Goal: Task Accomplishment & Management: Manage account settings

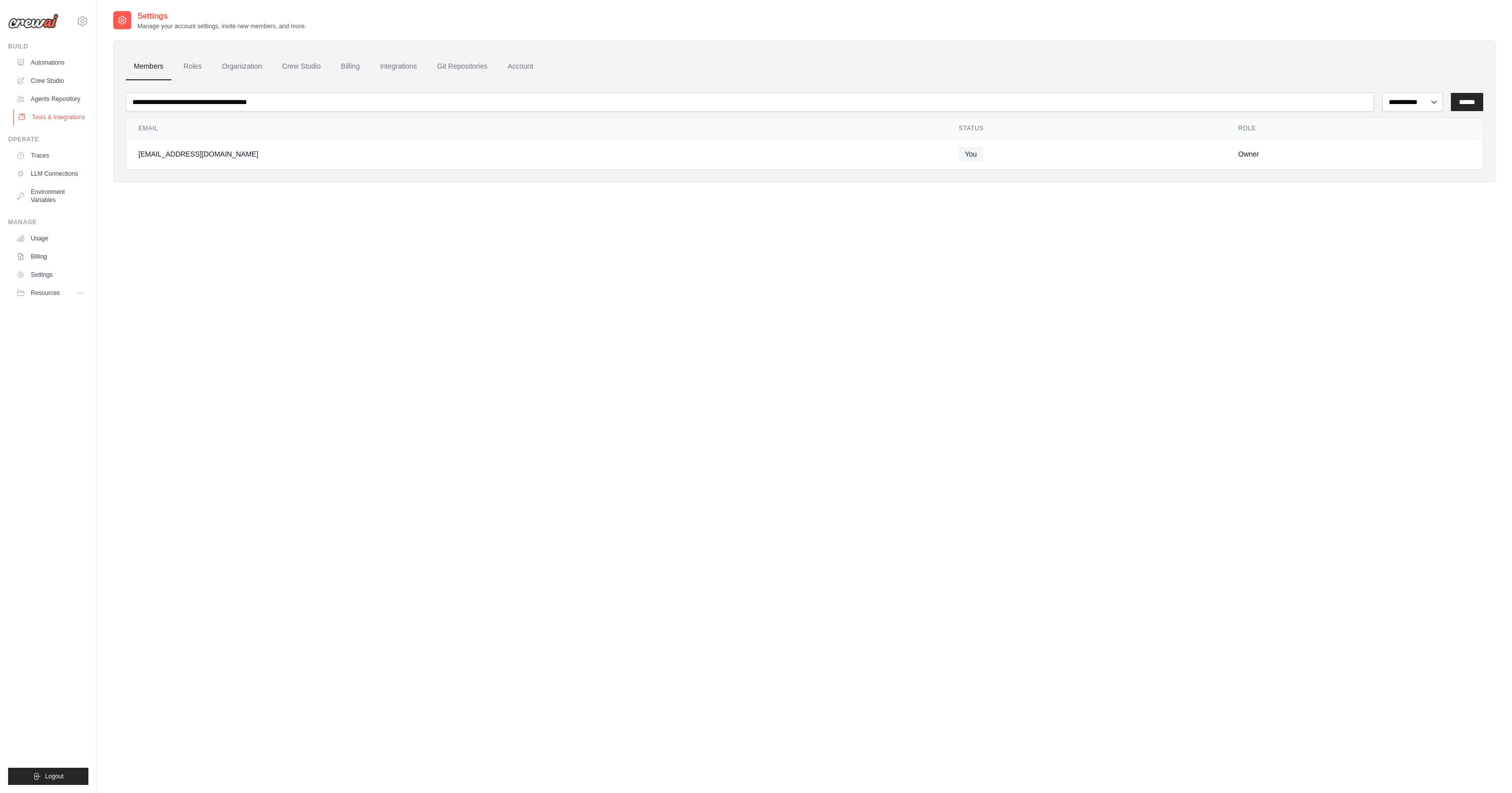
click at [70, 113] on link "Tools & Integrations" at bounding box center [51, 117] width 77 height 16
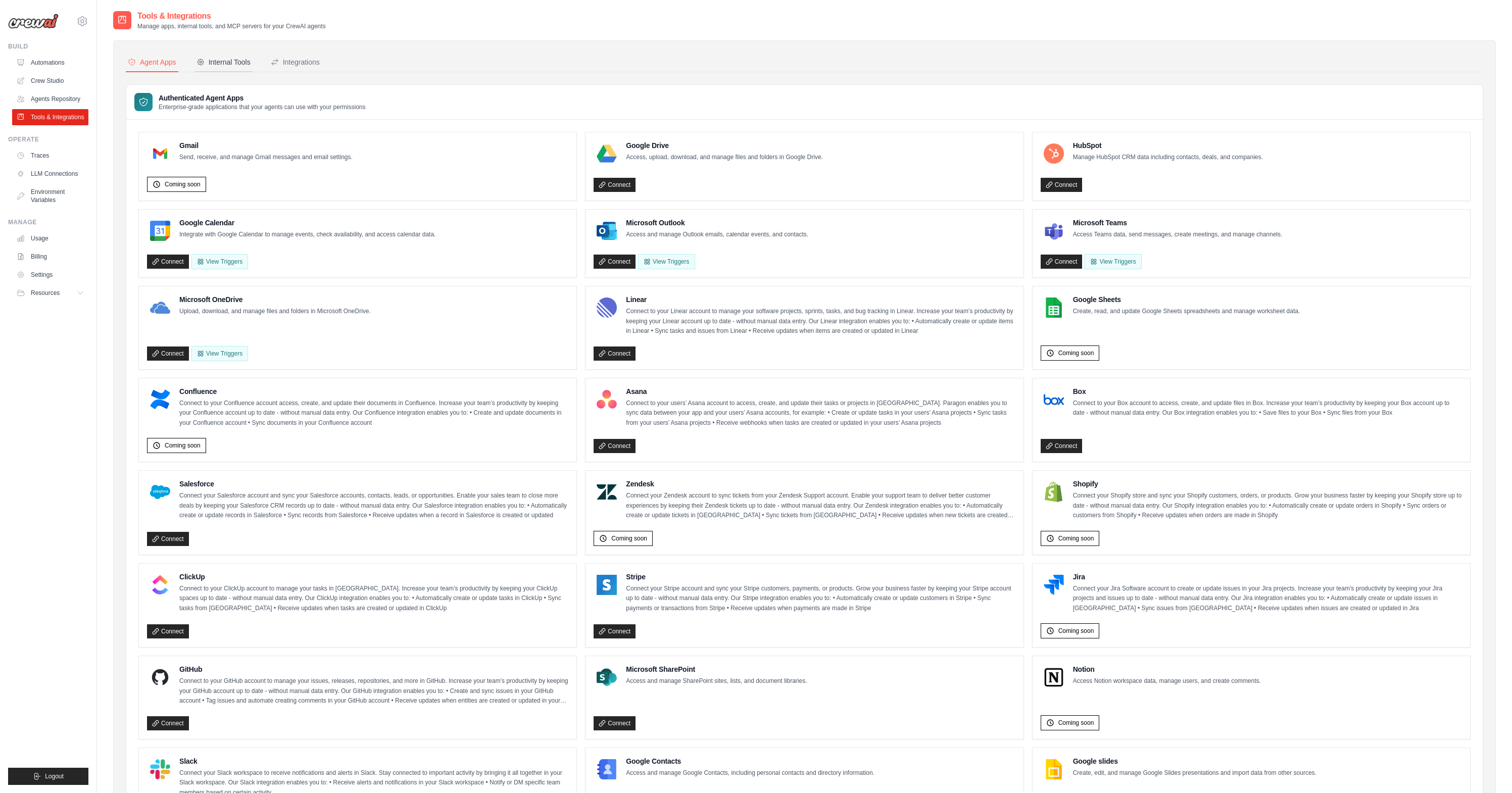
click at [236, 58] on div "Internal Tools" at bounding box center [223, 62] width 54 height 10
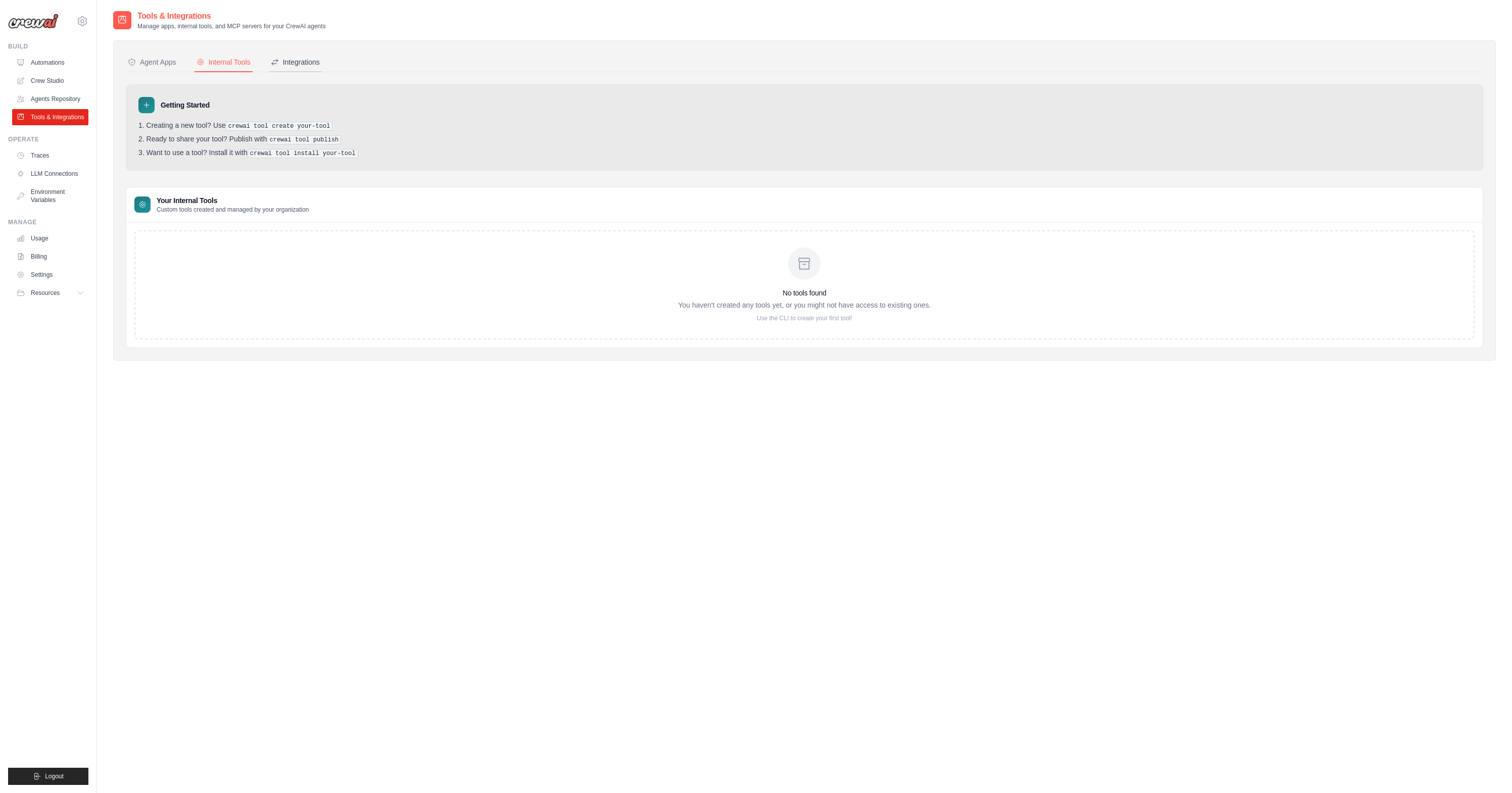
click at [291, 58] on div "Integrations" at bounding box center [295, 62] width 49 height 10
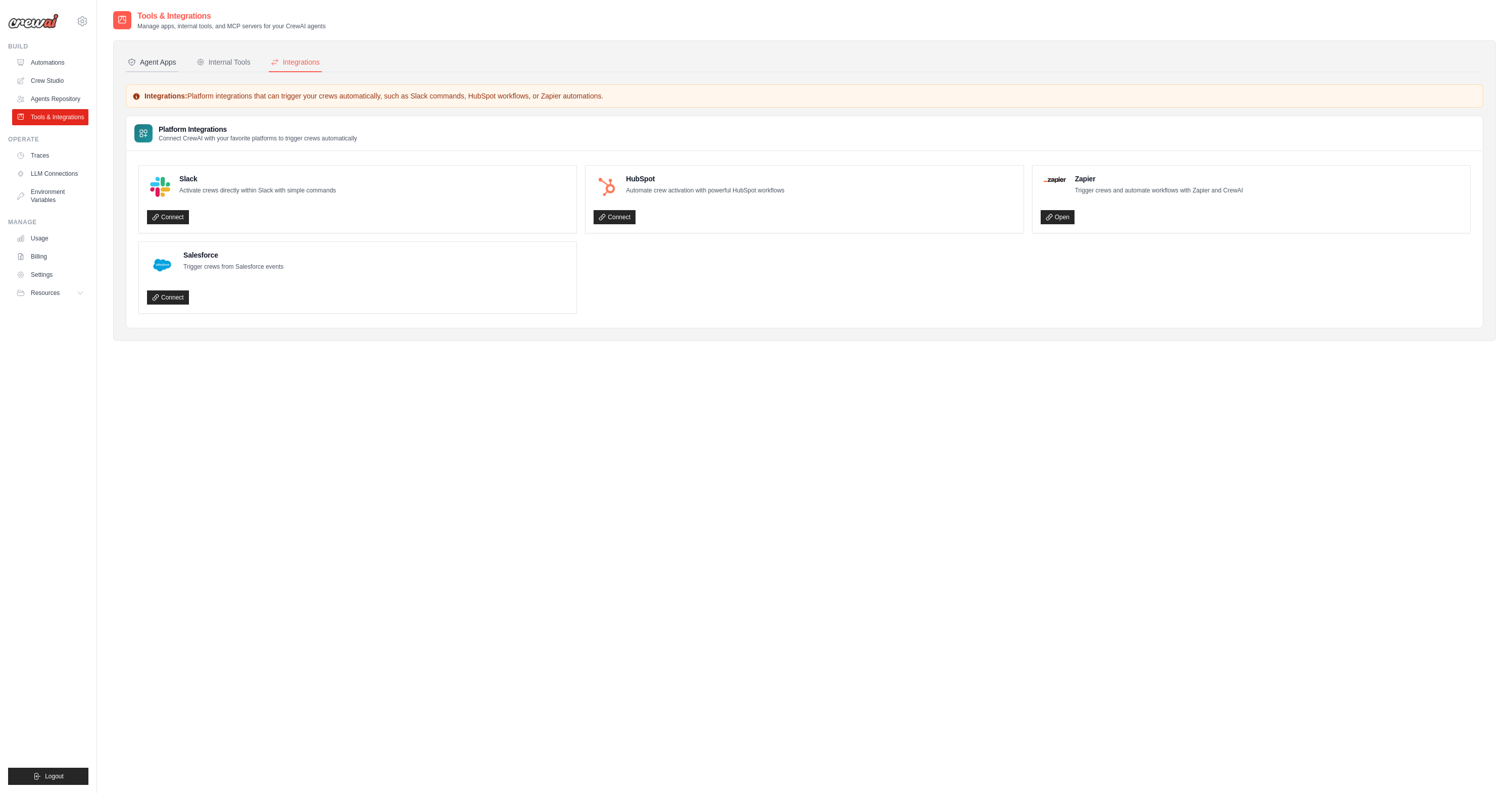
click at [151, 58] on div "Agent Apps" at bounding box center [152, 62] width 48 height 10
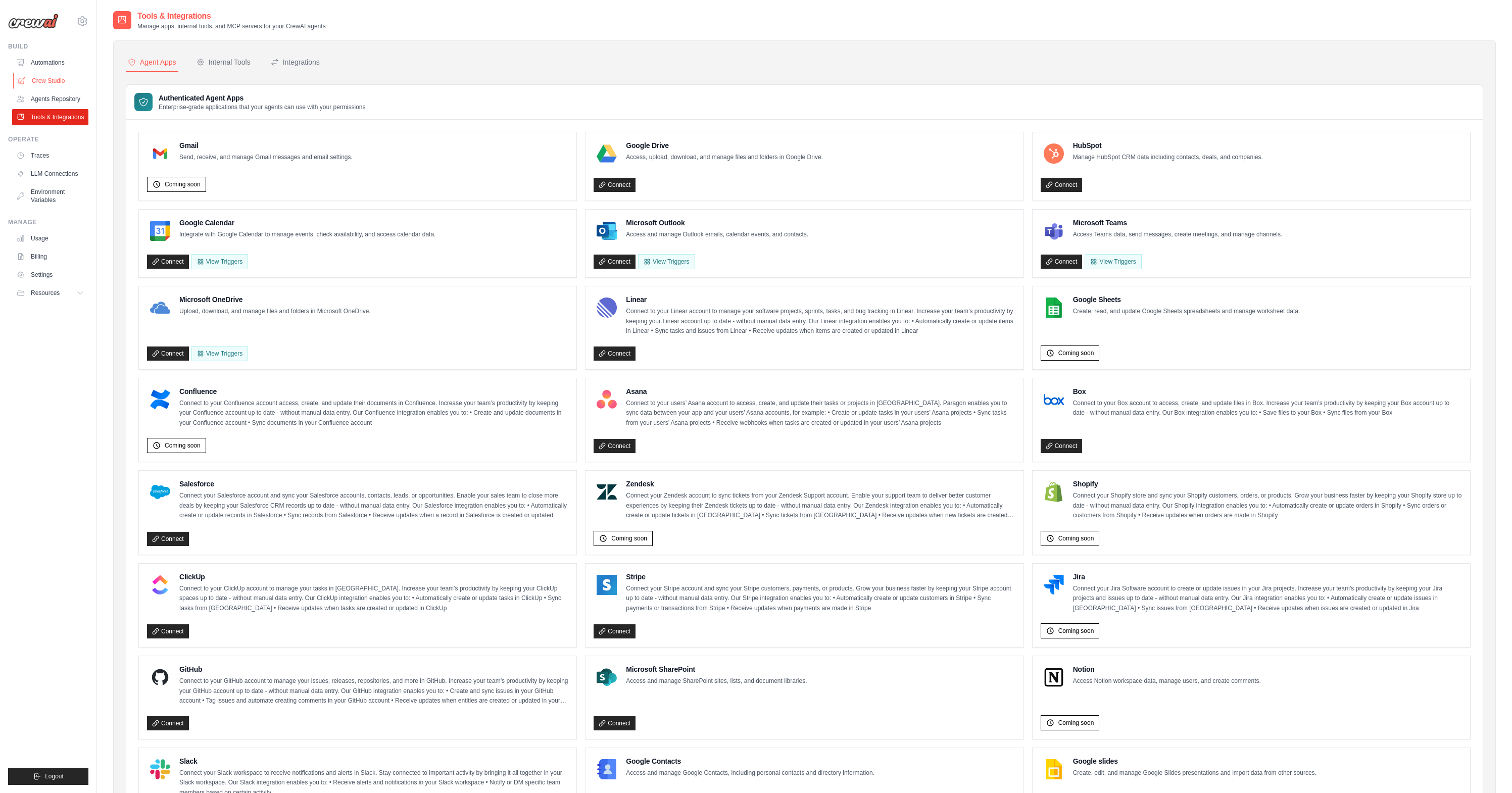
click at [65, 79] on link "Crew Studio" at bounding box center [51, 81] width 77 height 16
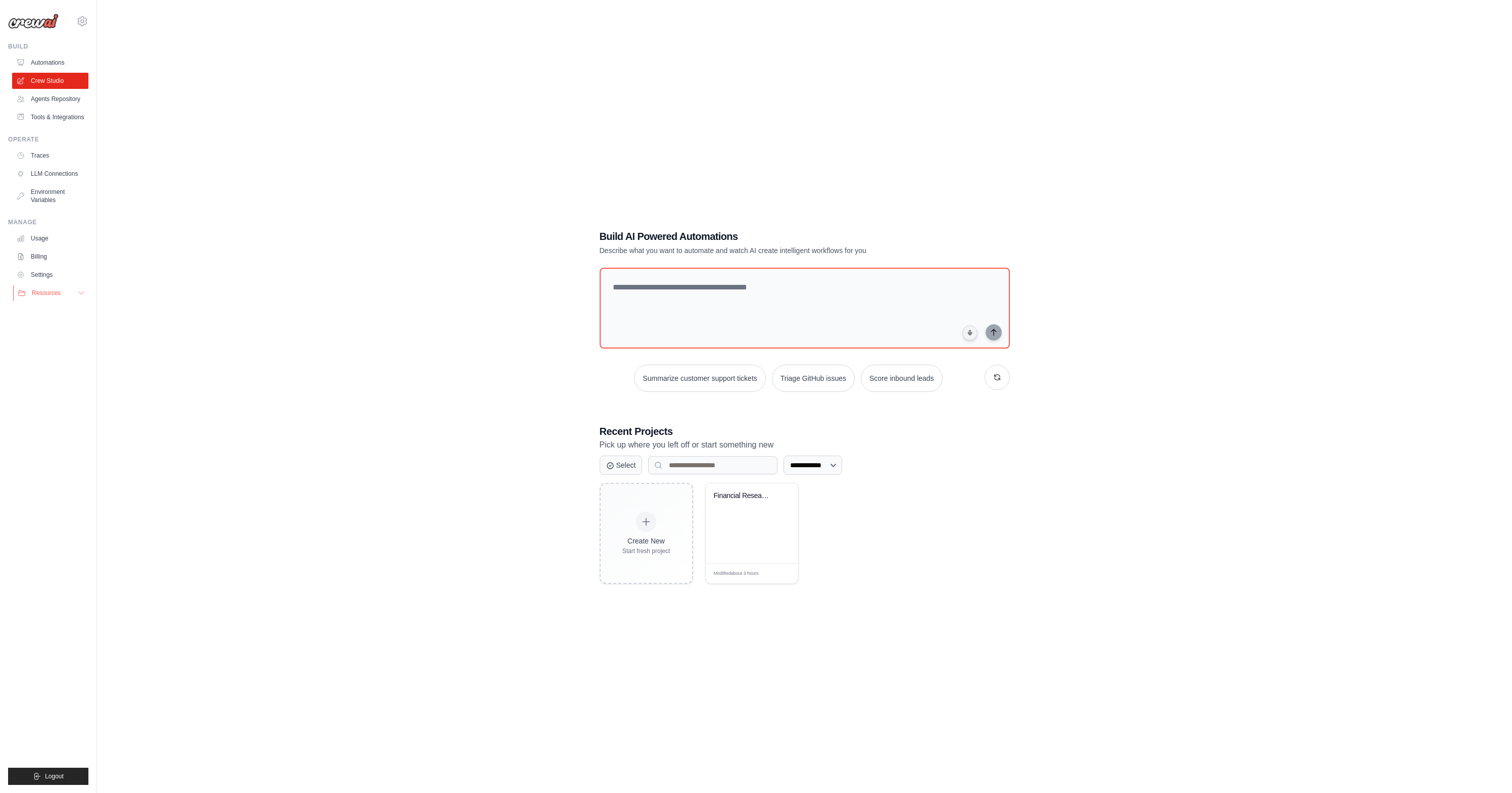
click at [47, 295] on span "Resources" at bounding box center [46, 292] width 28 height 8
click at [65, 326] on link "GitHub" at bounding box center [54, 326] width 70 height 14
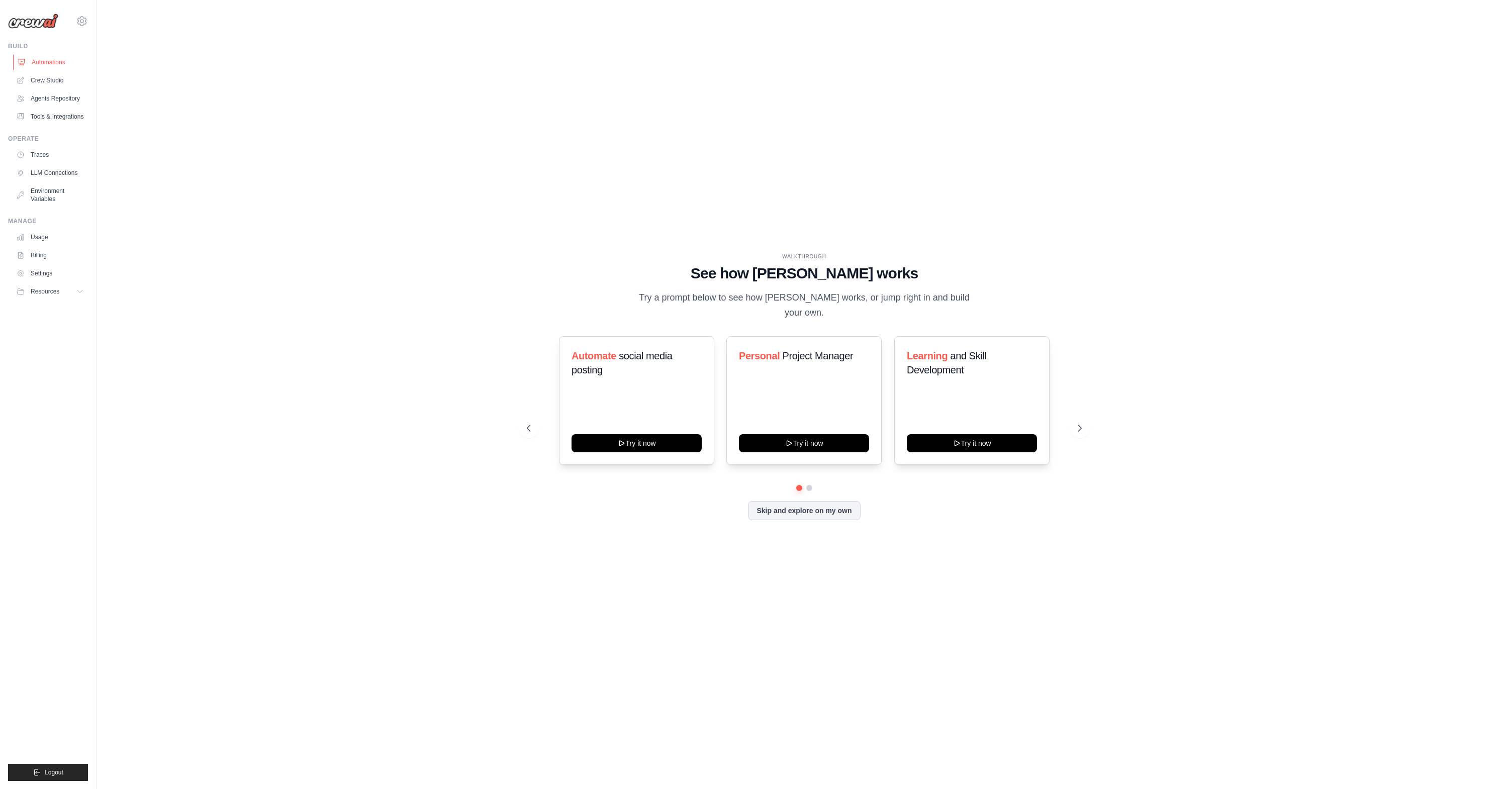
click at [60, 59] on link "Automations" at bounding box center [50, 62] width 76 height 16
click at [782, 511] on div "Skip and explore on my own" at bounding box center [804, 510] width 555 height 19
click at [833, 508] on button "Skip and explore on my own" at bounding box center [803, 509] width 112 height 19
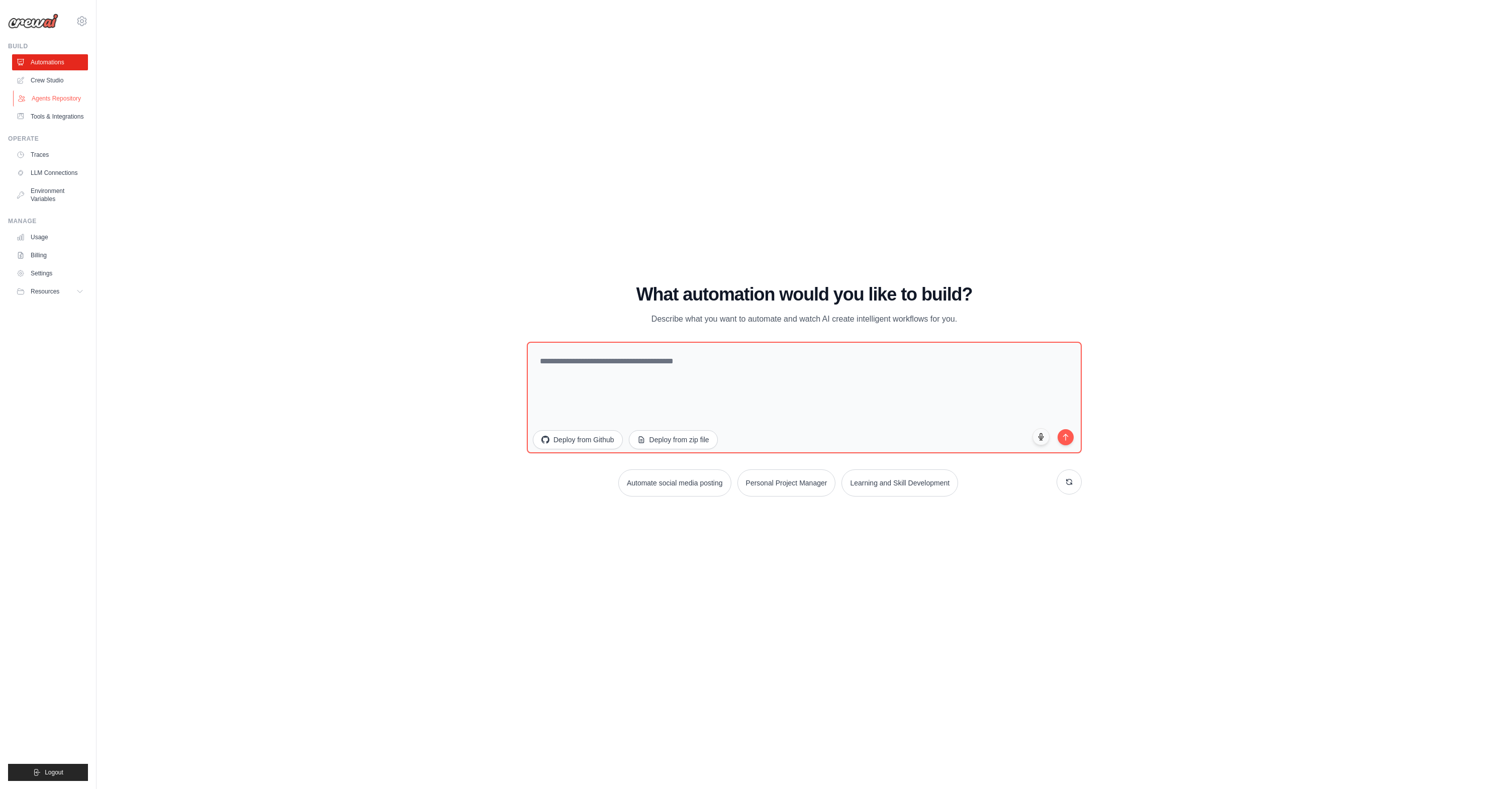
click at [62, 93] on link "Agents Repository" at bounding box center [50, 98] width 76 height 16
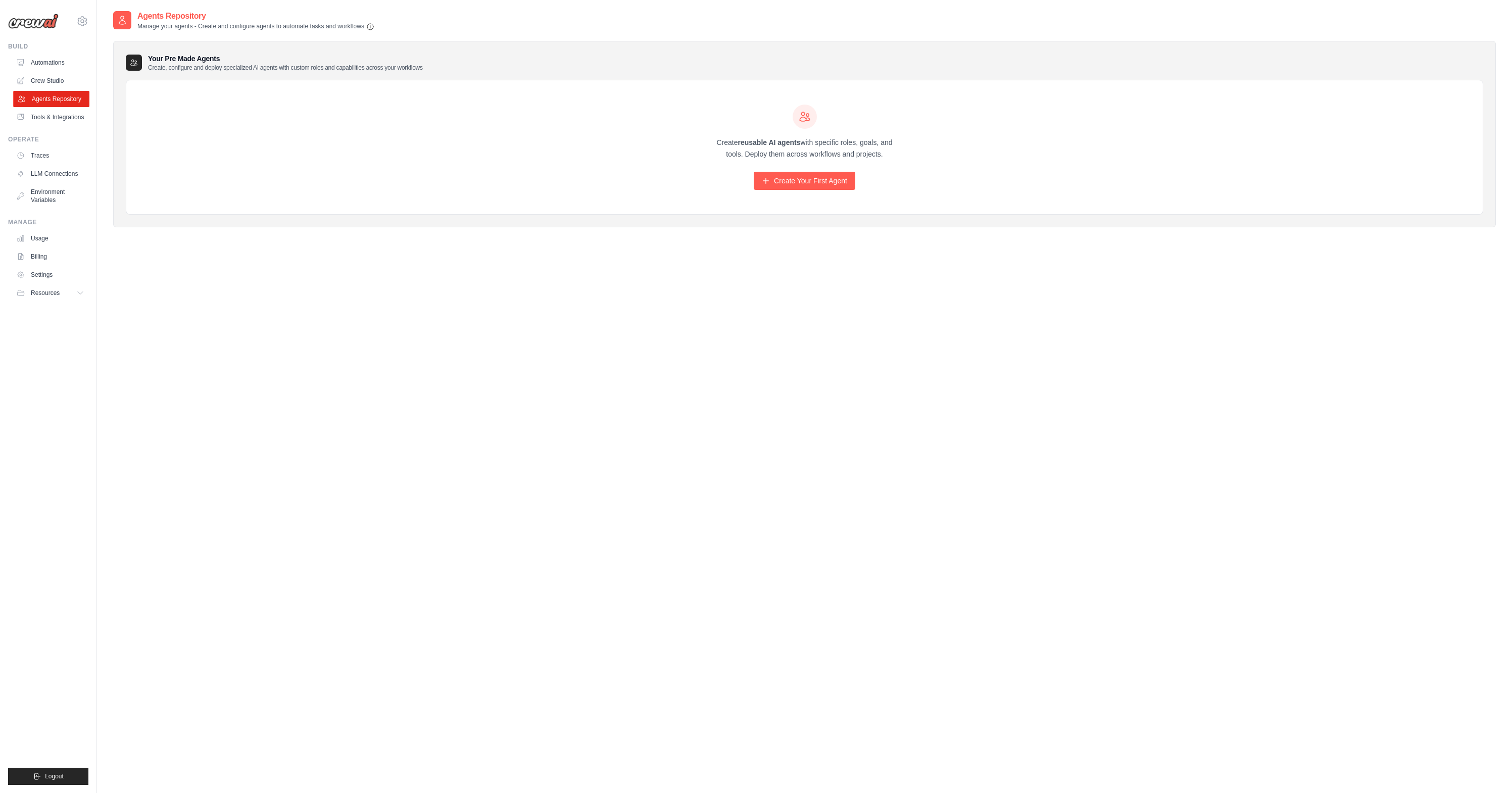
click at [42, 102] on link "Agents Repository" at bounding box center [51, 99] width 77 height 16
click at [59, 296] on span "Resources" at bounding box center [46, 292] width 28 height 8
click at [54, 278] on link "Settings" at bounding box center [51, 274] width 77 height 16
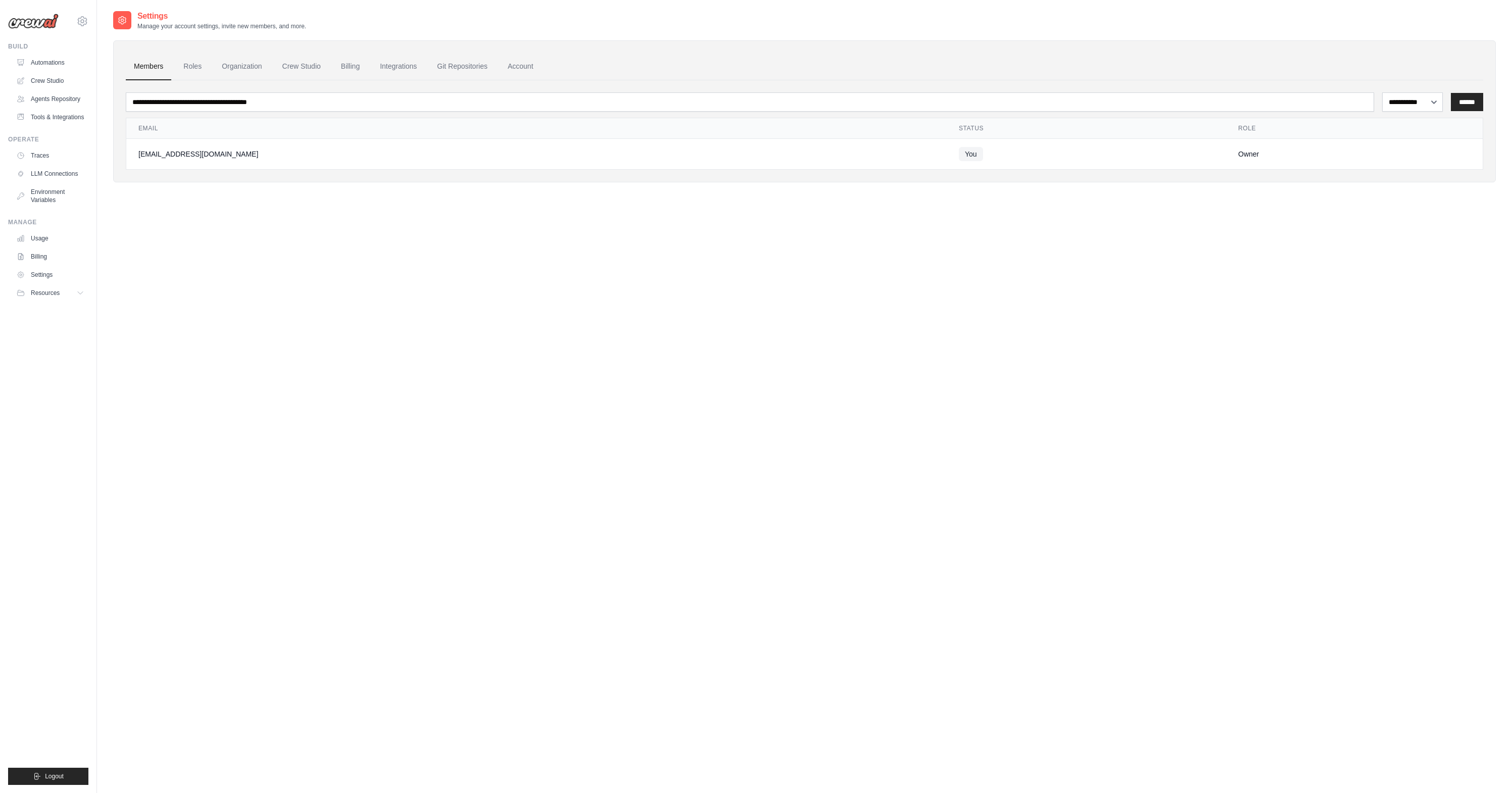
drag, startPoint x: 38, startPoint y: 22, endPoint x: 76, endPoint y: 11, distance: 39.6
click at [38, 22] on img at bounding box center [33, 21] width 51 height 15
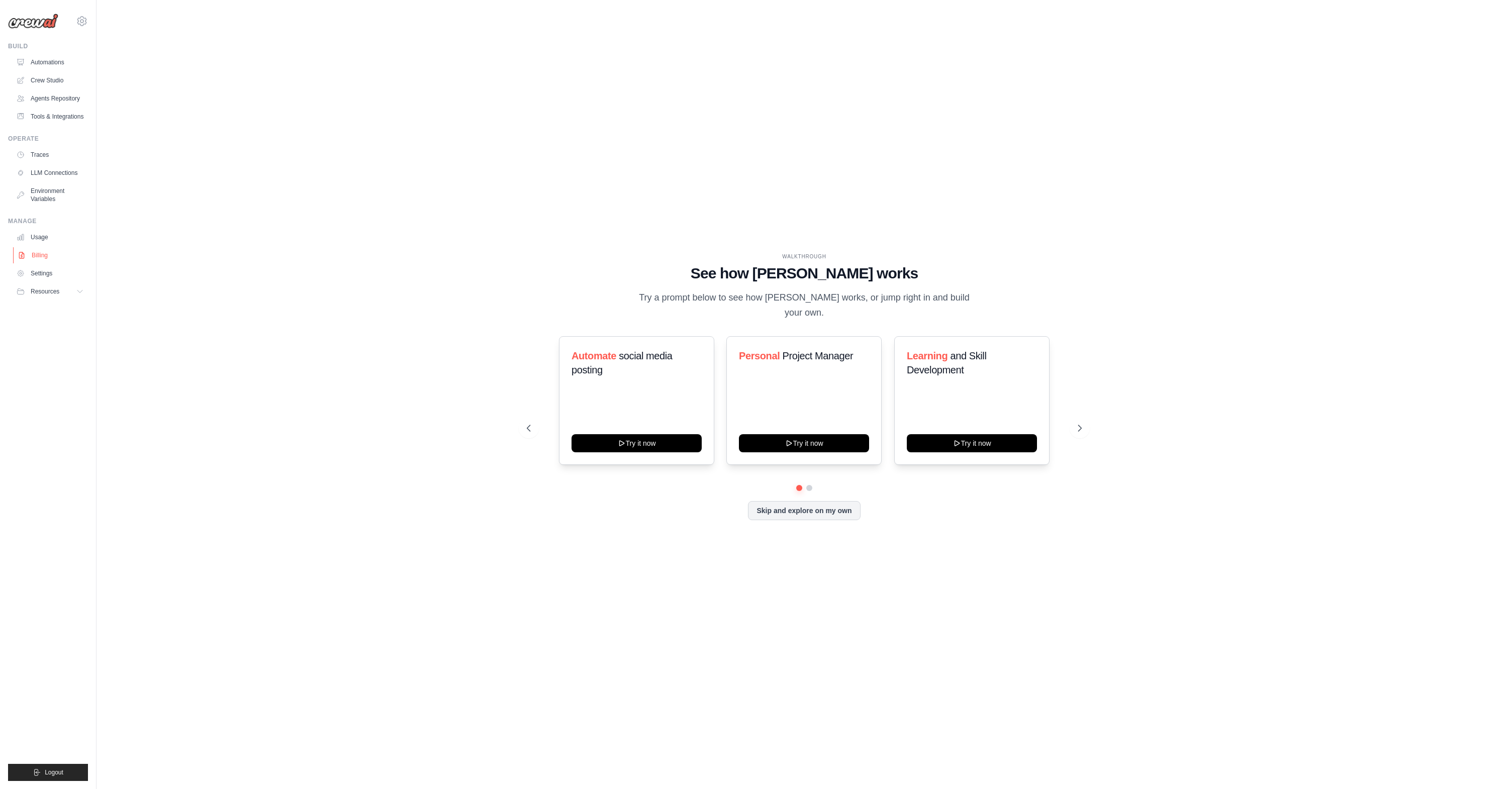
click at [45, 253] on link "Billing" at bounding box center [50, 255] width 76 height 16
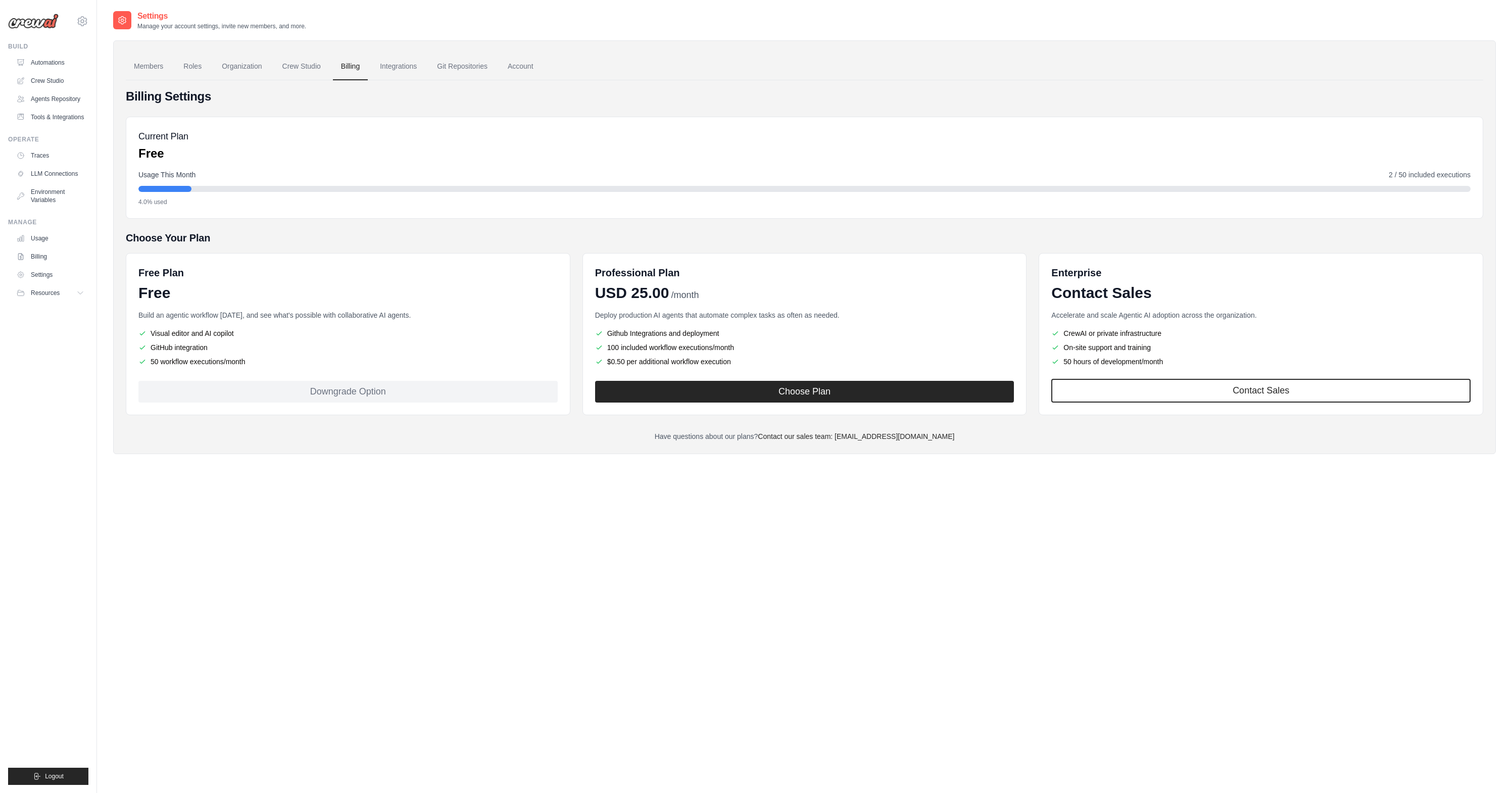
click at [165, 201] on span "4.0% used" at bounding box center [152, 201] width 28 height 8
click at [515, 67] on link "Account" at bounding box center [520, 67] width 42 height 27
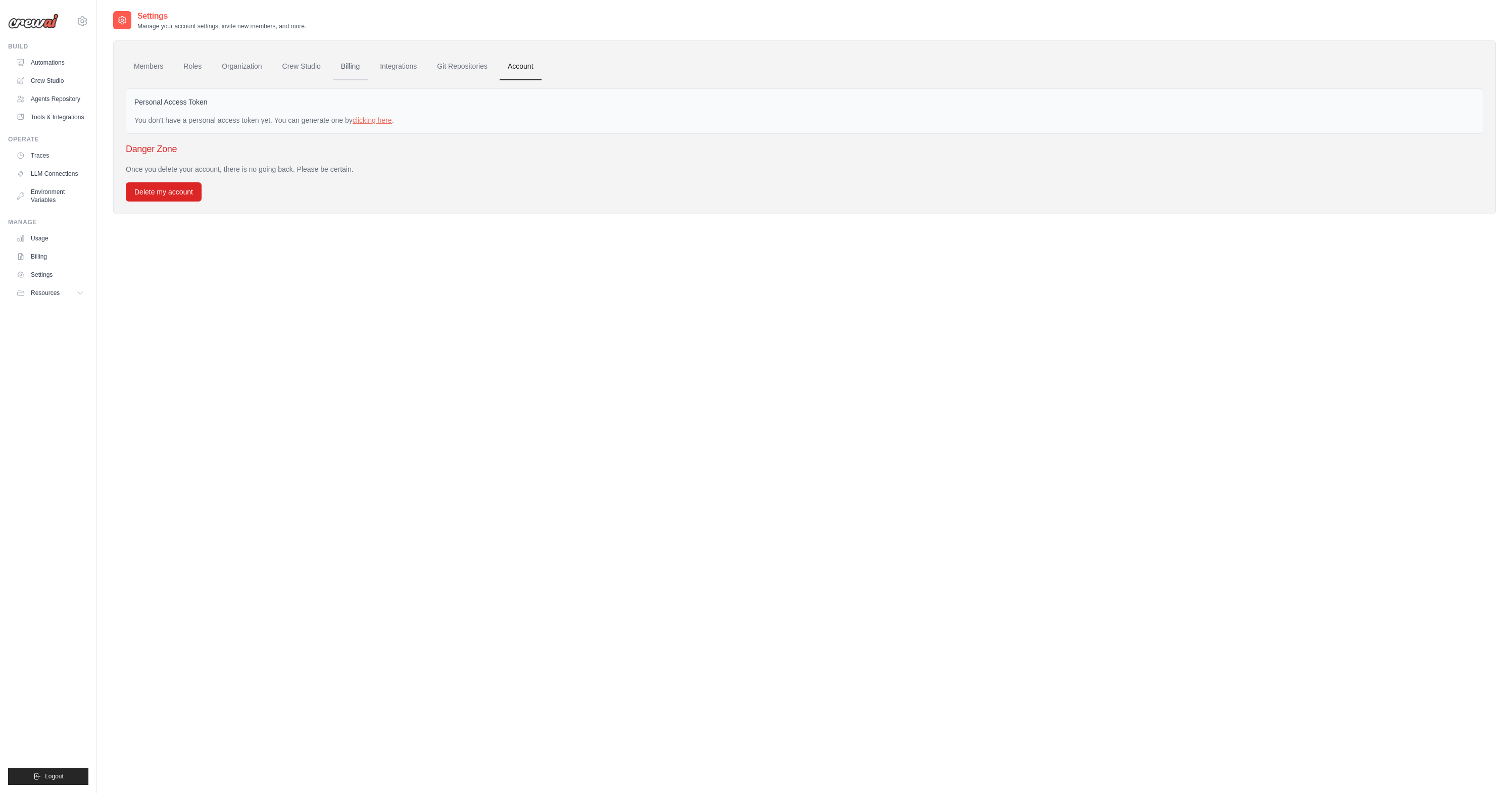
click at [359, 66] on link "Billing" at bounding box center [350, 67] width 35 height 27
